Goal: Find specific page/section: Find specific page/section

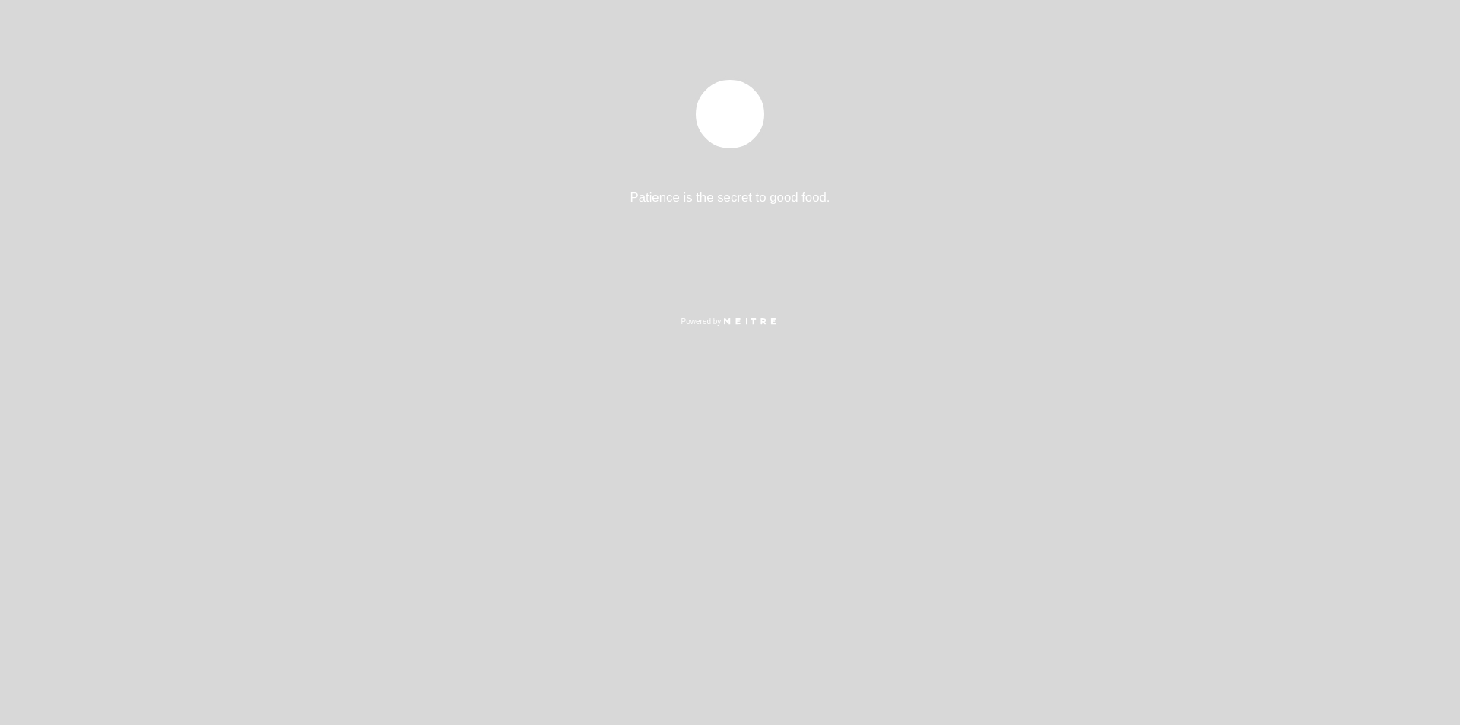
select select "es"
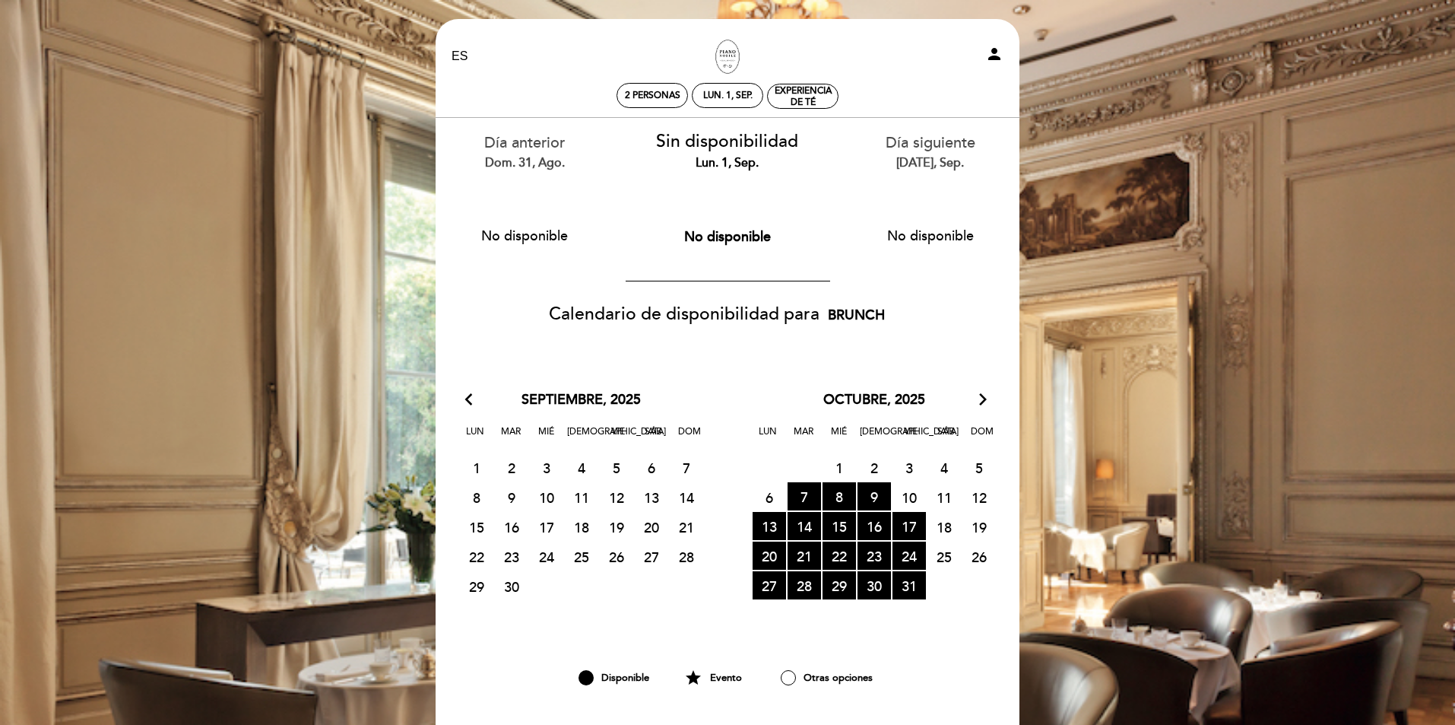
click at [978, 469] on span "5 CERRADO" at bounding box center [978, 467] width 33 height 28
click at [979, 470] on span "5 CERRADO" at bounding box center [978, 467] width 33 height 28
click at [980, 470] on span "5 CERRADO" at bounding box center [978, 467] width 33 height 28
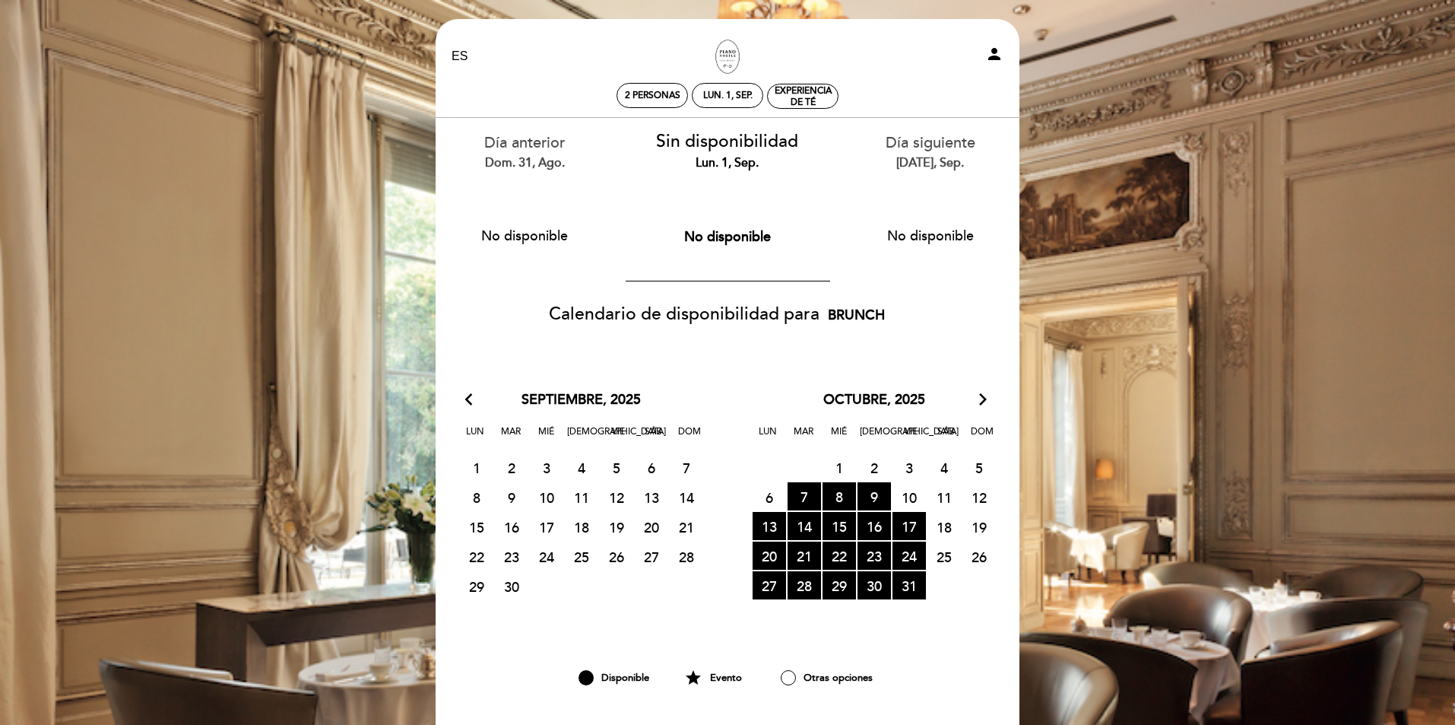
click at [981, 469] on span "5 CERRADO" at bounding box center [978, 467] width 33 height 28
